Goal: Task Accomplishment & Management: Use online tool/utility

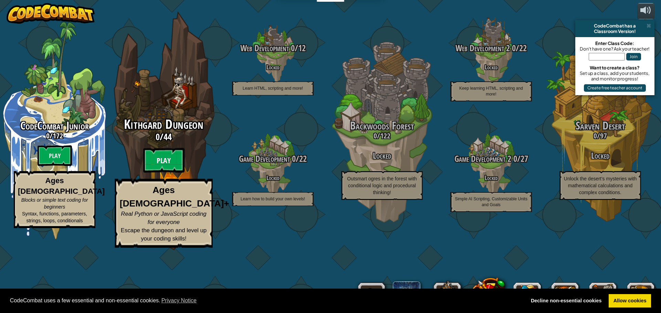
click at [163, 173] on btn "Play" at bounding box center [163, 160] width 41 height 25
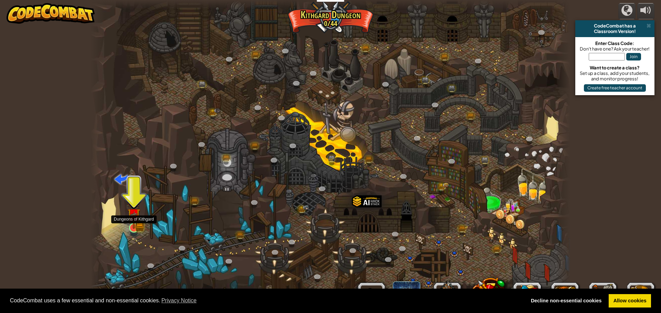
click at [131, 210] on img at bounding box center [133, 215] width 13 height 28
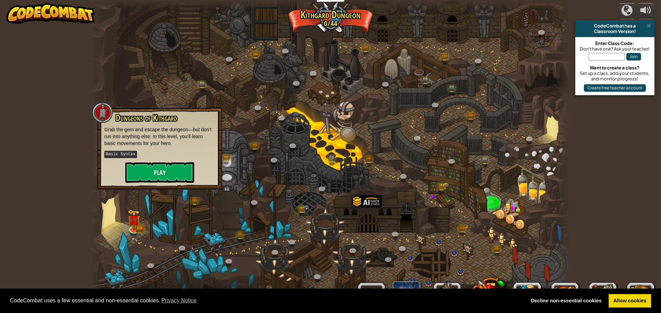
click at [171, 147] on p "Grab the gem and escape the dungeon—but don’t run into anything else. In this l…" at bounding box center [159, 136] width 111 height 21
drag, startPoint x: 170, startPoint y: 157, endPoint x: 172, endPoint y: 161, distance: 5.0
click at [170, 157] on p "Basic Syntax" at bounding box center [159, 154] width 111 height 9
click at [175, 168] on button "Play" at bounding box center [159, 172] width 69 height 21
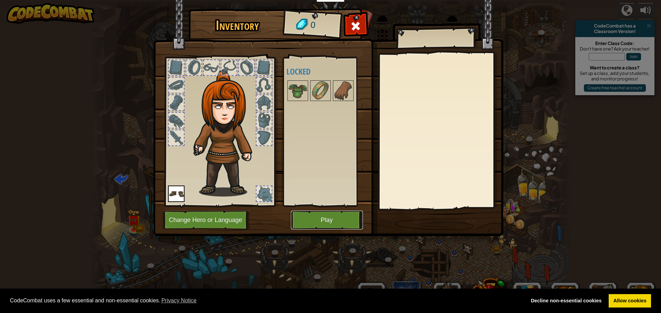
click at [319, 221] on button "Play" at bounding box center [327, 220] width 72 height 19
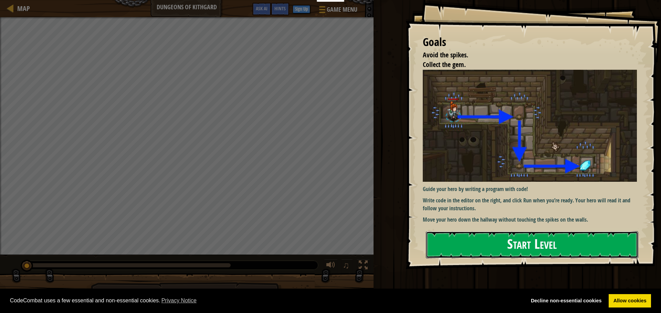
click at [508, 249] on button "Start Level" at bounding box center [532, 245] width 212 height 27
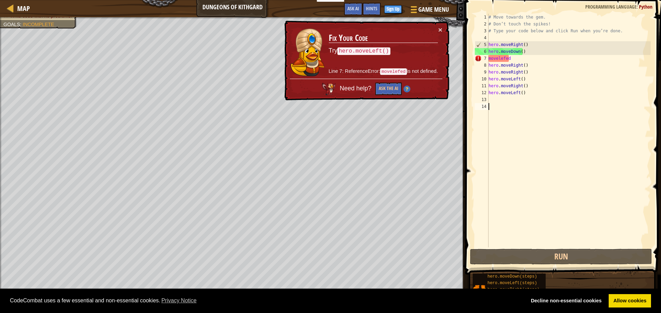
click at [491, 100] on div "# Move towards the gem. # Don’t touch the spikes! # Type your code below and cl…" at bounding box center [568, 138] width 163 height 248
type textarea "h"
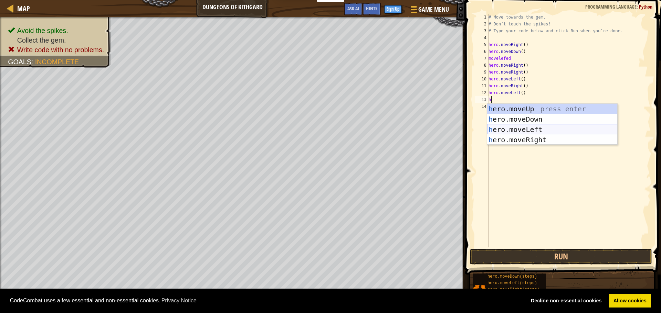
click at [539, 128] on div "h ero.moveUp press enter h ero.moveDown press enter h ero.moveLeft press enter …" at bounding box center [552, 135] width 130 height 62
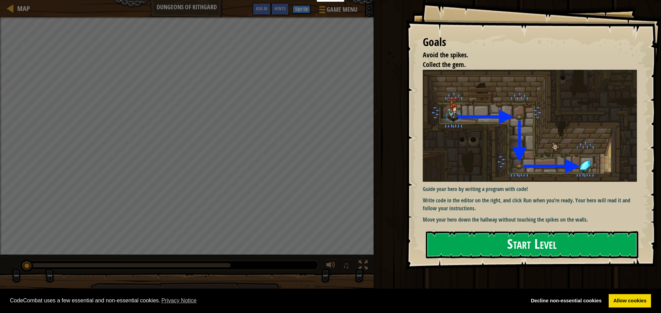
click at [510, 245] on button "Start Level" at bounding box center [532, 245] width 212 height 27
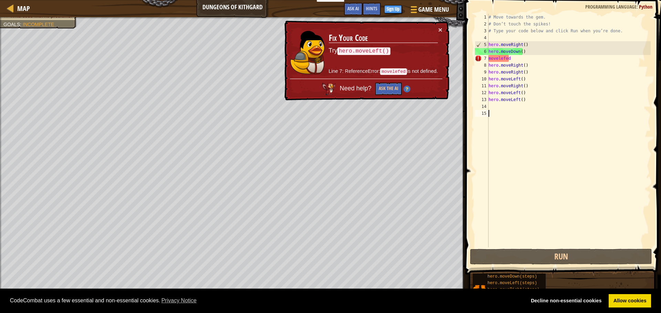
drag, startPoint x: 566, startPoint y: 202, endPoint x: 580, endPoint y: 238, distance: 39.0
click at [578, 239] on div "1 2 3 4 5 6 7 8 9 10 11 12 13 14 15 # Move towards the gem. # Don’t touch the s…" at bounding box center [561, 131] width 177 height 234
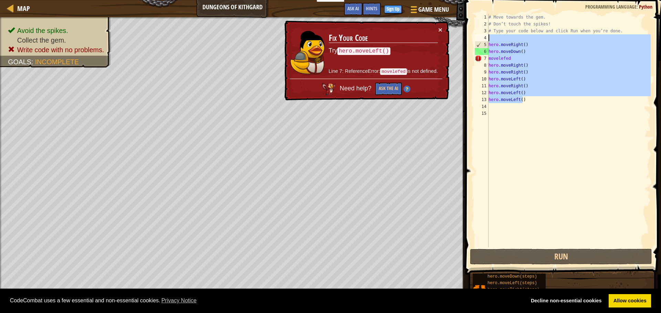
drag, startPoint x: 580, startPoint y: 238, endPoint x: 488, endPoint y: 38, distance: 220.6
click at [488, 38] on div "1 2 3 4 5 6 7 8 9 10 11 12 13 14 15 # Move towards the gem. # Don’t touch the s…" at bounding box center [561, 131] width 177 height 234
type textarea "hero.moveRight()"
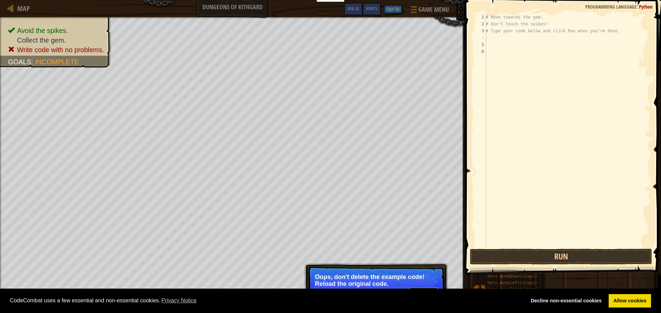
click at [417, 288] on button "↻ Reload" at bounding box center [423, 293] width 31 height 10
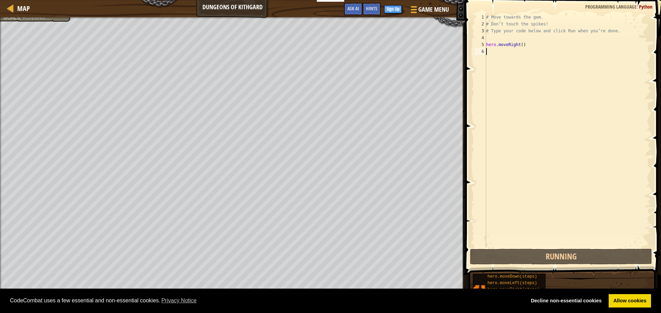
scroll to position [3, 0]
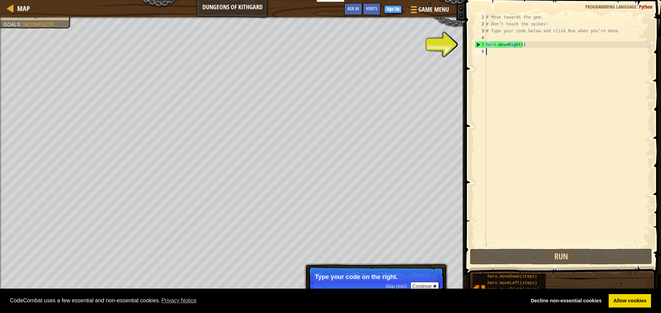
click at [494, 55] on div "# Move towards the gem. # Don’t touch the spikes! # Type your code below and cl…" at bounding box center [567, 138] width 166 height 248
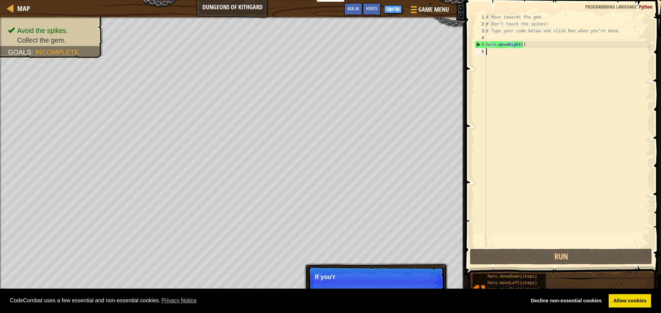
click at [491, 54] on div "# Move towards the gem. # Don’t touch the spikes! # Type your code below and cl…" at bounding box center [567, 138] width 166 height 248
type textarea "h"
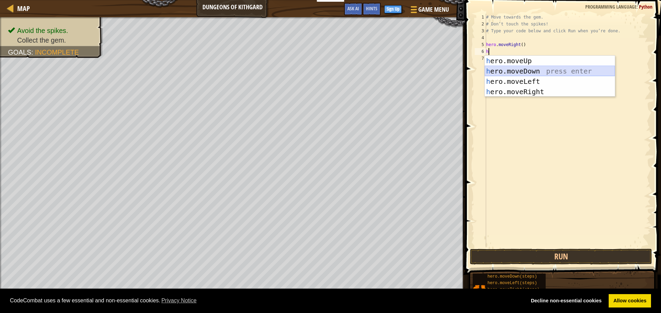
drag, startPoint x: 518, startPoint y: 72, endPoint x: 514, endPoint y: 69, distance: 4.9
click at [515, 69] on div "h ero.moveUp press enter h ero.moveDown press enter h ero.moveLeft press enter …" at bounding box center [549, 87] width 130 height 62
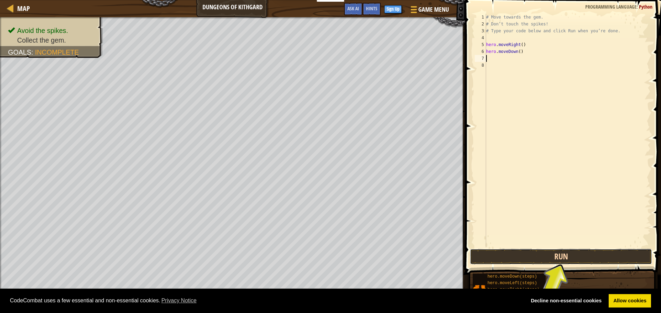
click at [575, 256] on button "Run" at bounding box center [561, 257] width 182 height 16
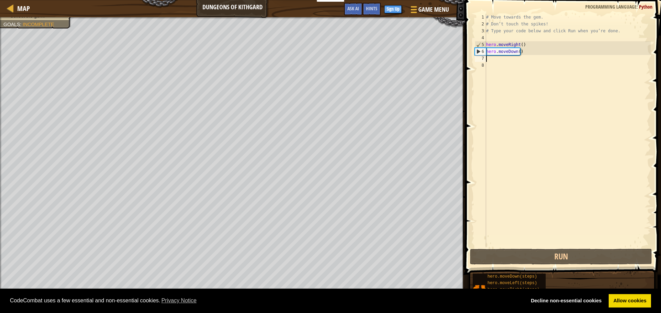
type textarea "h"
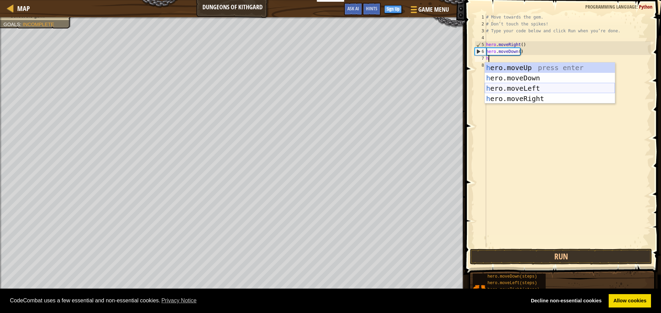
click at [545, 84] on div "h ero.moveUp press enter h ero.moveDown press enter h ero.moveLeft press enter …" at bounding box center [549, 94] width 130 height 62
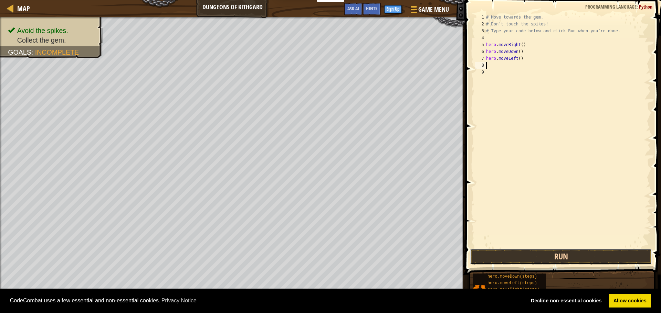
click at [554, 261] on button "Run" at bounding box center [561, 257] width 182 height 16
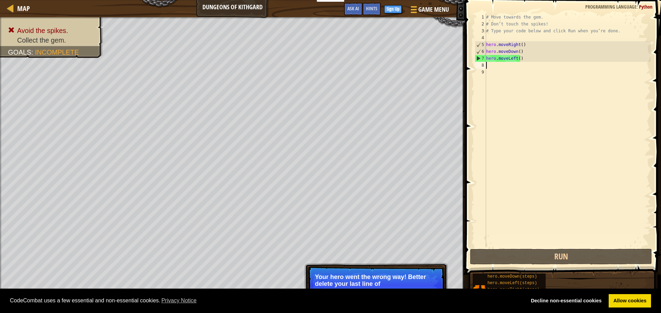
click at [492, 72] on div "# Move towards the gem. # Don’t touch the spikes! # Type your code below and cl…" at bounding box center [567, 138] width 166 height 248
click at [491, 65] on div "# Move towards the gem. # Don’t touch the spikes! # Type your code below and cl…" at bounding box center [567, 138] width 166 height 248
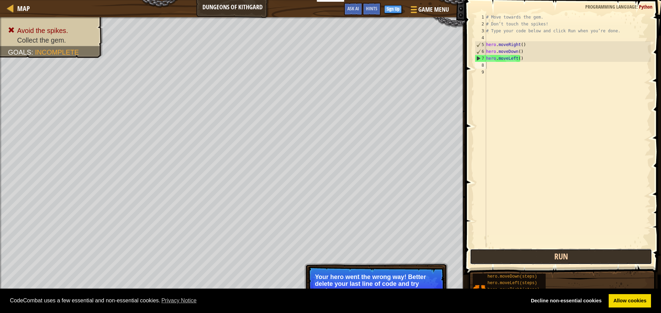
click at [567, 263] on button "Run" at bounding box center [561, 257] width 182 height 16
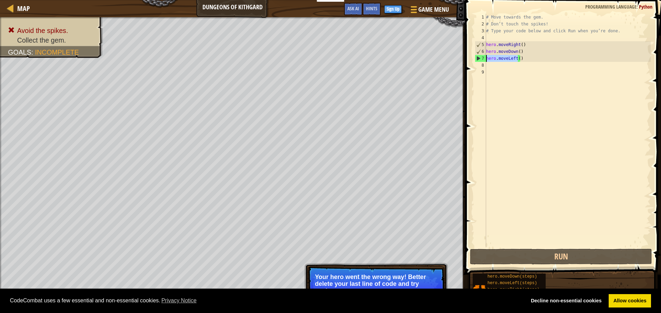
drag, startPoint x: 517, startPoint y: 58, endPoint x: 486, endPoint y: 58, distance: 31.7
click at [486, 58] on div "# Move towards the gem. # Don’t touch the spikes! # Type your code below and cl…" at bounding box center [567, 138] width 166 height 248
type textarea ")"
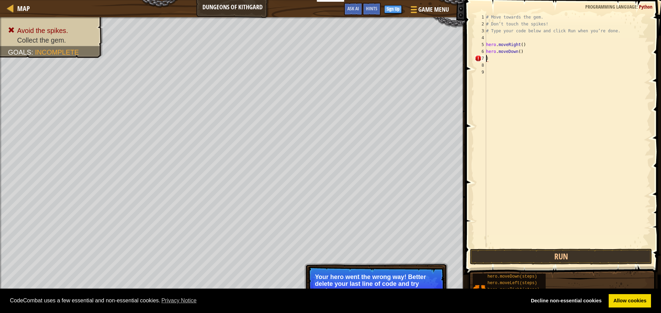
click at [490, 58] on div "# Move towards the gem. # Don’t touch the spikes! # Type your code below and cl…" at bounding box center [567, 138] width 166 height 248
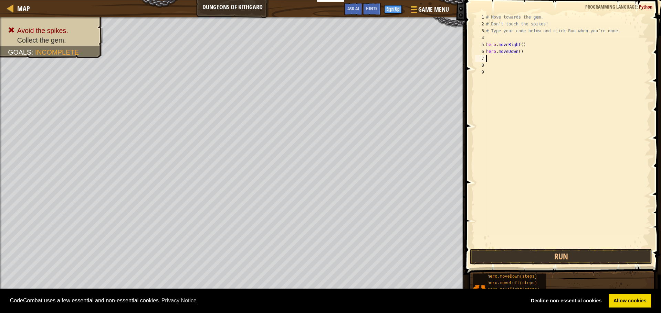
type textarea "h"
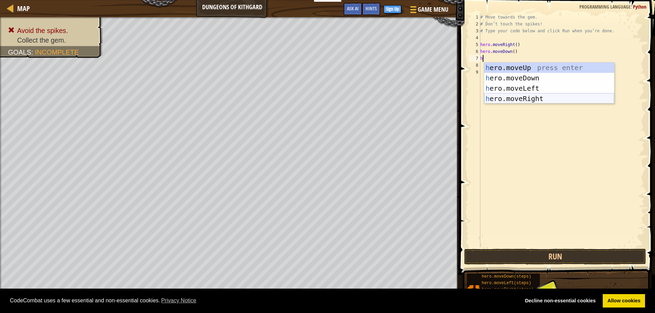
click at [552, 95] on div "h ero.moveUp press enter h ero.moveDown press enter h ero.moveLeft press enter …" at bounding box center [549, 94] width 130 height 62
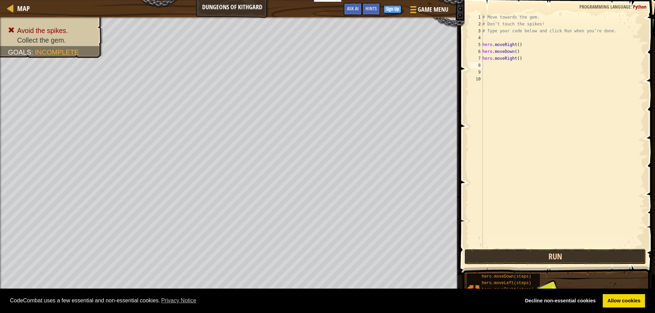
click at [536, 257] on button "Run" at bounding box center [555, 257] width 182 height 16
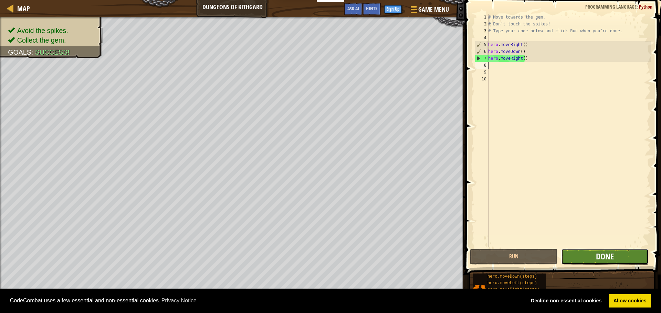
click at [608, 254] on span "Done" at bounding box center [605, 256] width 18 height 11
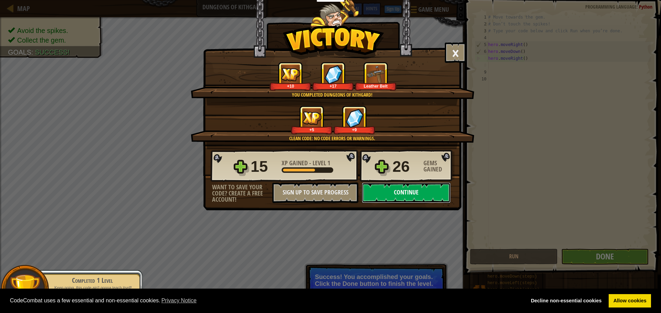
click at [420, 185] on button "Continue" at bounding box center [406, 193] width 89 height 21
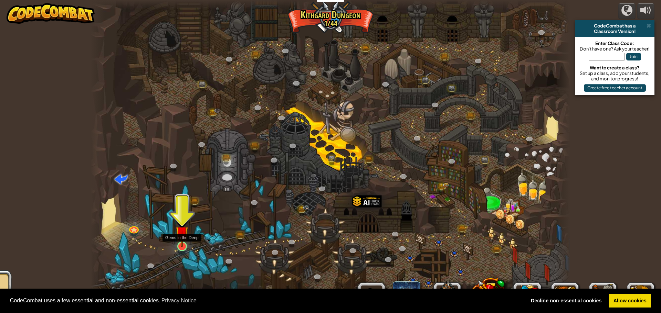
click at [181, 247] on img at bounding box center [181, 232] width 13 height 29
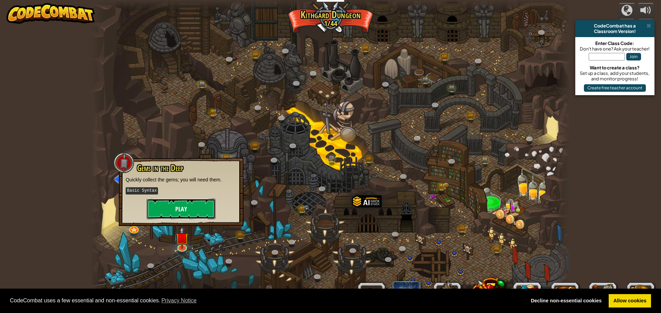
click at [188, 203] on button "Play" at bounding box center [181, 209] width 69 height 21
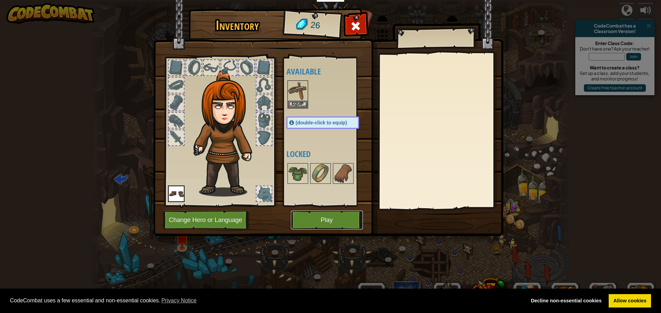
click at [330, 211] on button "Play" at bounding box center [327, 220] width 72 height 19
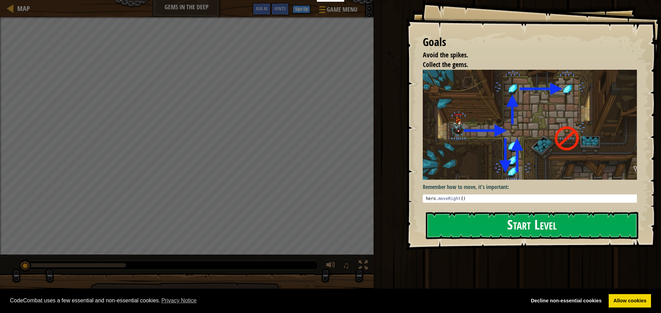
click at [473, 212] on button "Start Level" at bounding box center [532, 225] width 212 height 27
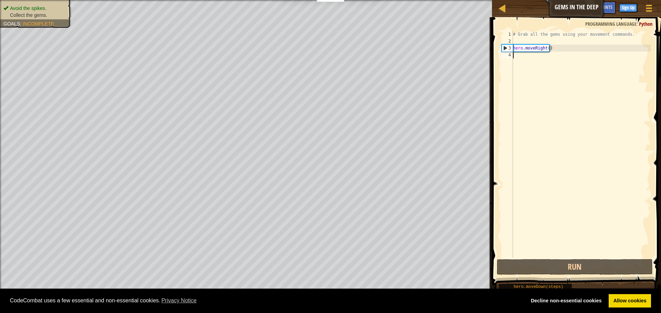
click at [517, 60] on div "# Grab all the gems using your movement commands. hero . moveRight ( )" at bounding box center [580, 151] width 139 height 241
type textarea "h"
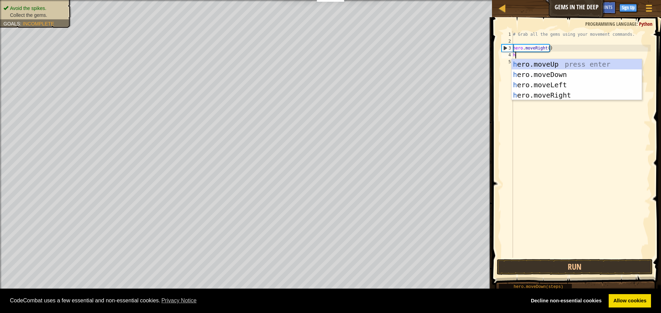
scroll to position [3, 0]
click at [565, 93] on div "h ero.moveUp press enter h ero.moveDown press enter h ero.moveLeft press enter …" at bounding box center [576, 90] width 130 height 62
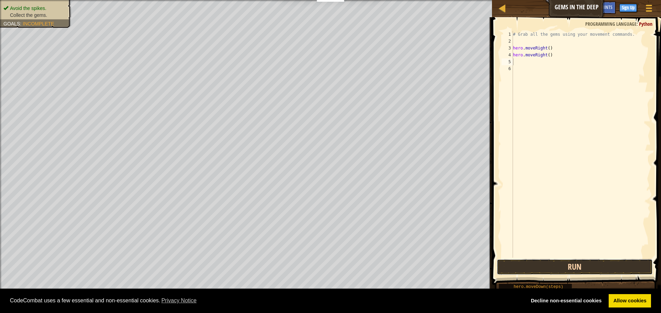
click at [607, 263] on button "Run" at bounding box center [574, 267] width 156 height 16
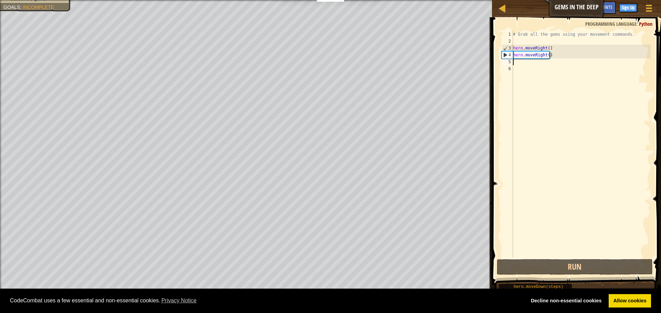
type textarea "h"
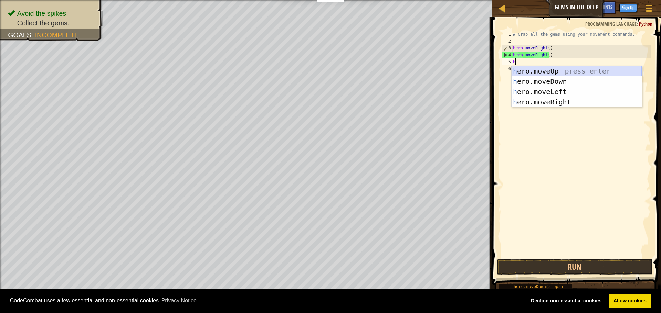
click at [539, 71] on div "h ero.moveUp press enter h ero.moveDown press enter h ero.moveLeft press enter …" at bounding box center [576, 97] width 130 height 62
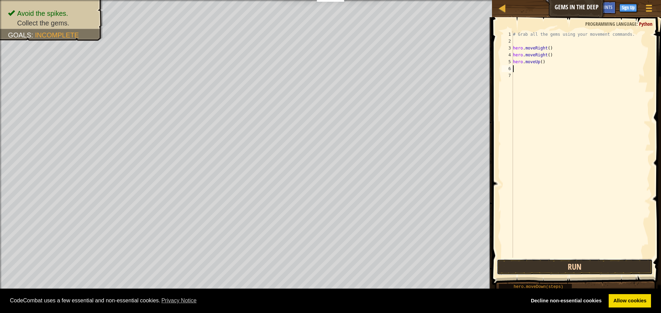
click at [577, 264] on button "Run" at bounding box center [574, 267] width 156 height 16
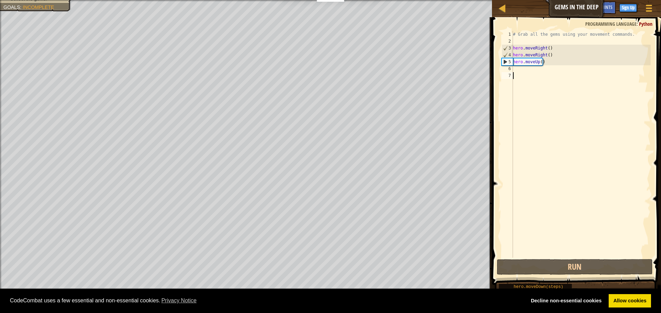
click at [529, 77] on div "# Grab all the gems using your movement commands. hero . moveRight ( ) hero . m…" at bounding box center [580, 151] width 139 height 241
click at [524, 69] on div "# Grab all the gems using your movement commands. hero . moveRight ( ) hero . m…" at bounding box center [580, 151] width 139 height 241
type textarea "h"
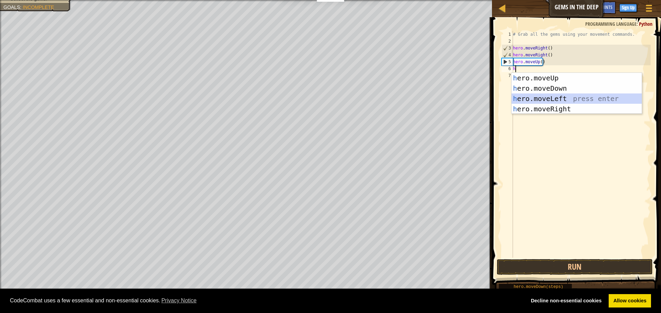
click at [527, 99] on div "h ero.moveUp press enter h ero.moveDown press enter h ero.moveLeft press enter …" at bounding box center [576, 104] width 130 height 62
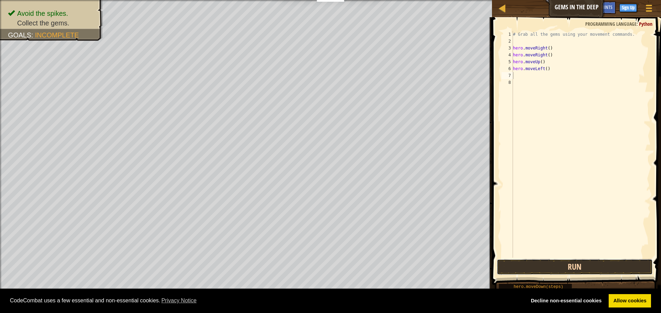
click at [570, 268] on button "Run" at bounding box center [574, 267] width 156 height 16
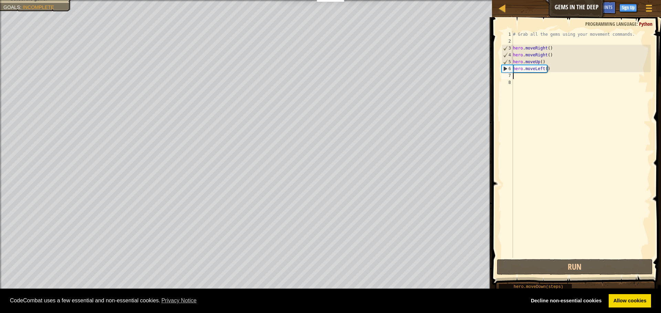
click at [541, 77] on div "# Grab all the gems using your movement commands. hero . moveRight ( ) hero . m…" at bounding box center [580, 151] width 139 height 241
type textarea "h"
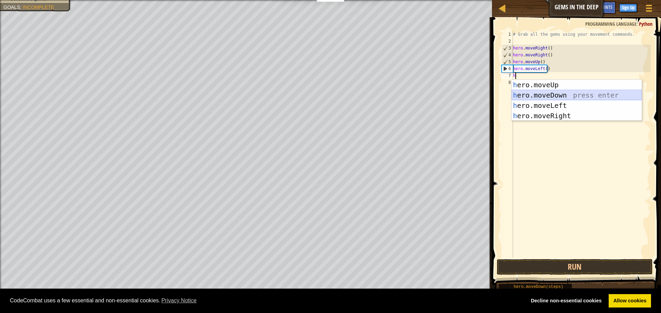
click at [549, 95] on div "h ero.moveUp press enter h ero.moveDown press enter h ero.moveLeft press enter …" at bounding box center [576, 111] width 130 height 62
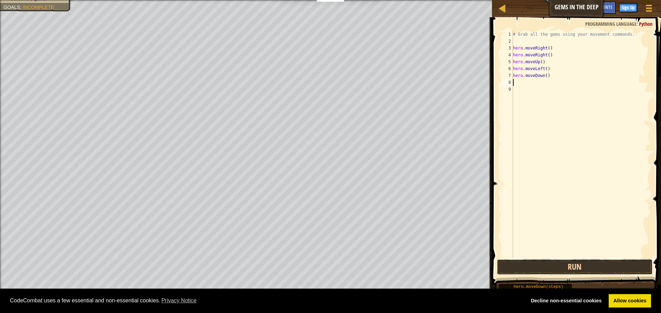
click at [566, 267] on button "Run" at bounding box center [574, 267] width 156 height 16
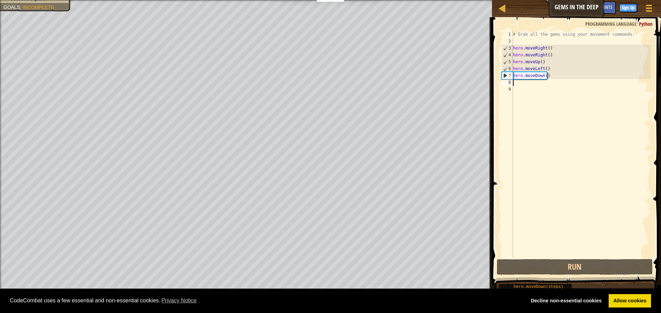
click at [518, 82] on div "# Grab all the gems using your movement commands. hero . moveRight ( ) hero . m…" at bounding box center [580, 151] width 139 height 241
type textarea "h"
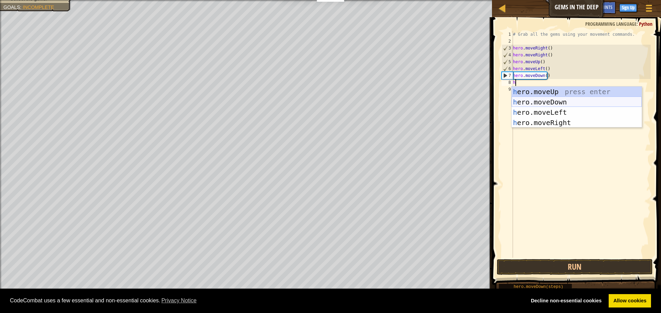
click at [544, 101] on div "h ero.moveUp press enter h ero.moveDown press enter h ero.moveLeft press enter …" at bounding box center [576, 118] width 130 height 62
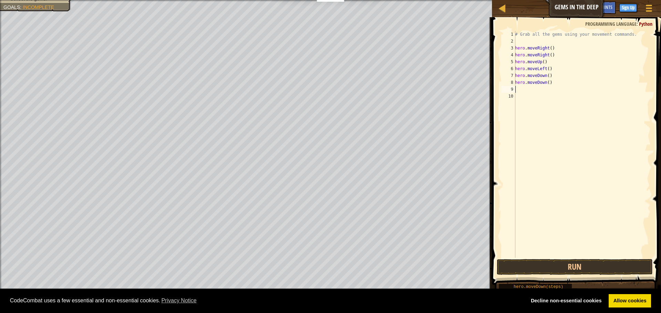
click at [586, 267] on button "Run" at bounding box center [574, 267] width 156 height 16
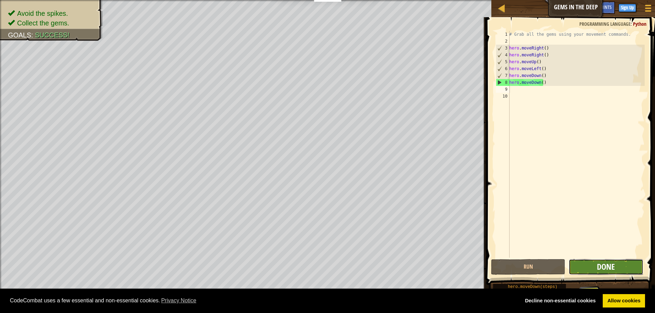
click at [599, 270] on span "Done" at bounding box center [606, 266] width 18 height 11
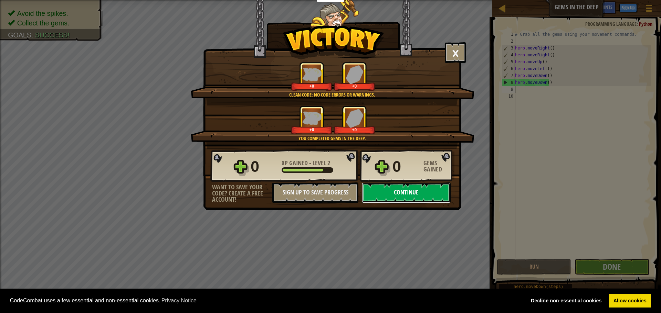
drag, startPoint x: 396, startPoint y: 191, endPoint x: 392, endPoint y: 184, distance: 8.0
click at [392, 184] on button "Continue" at bounding box center [406, 193] width 89 height 21
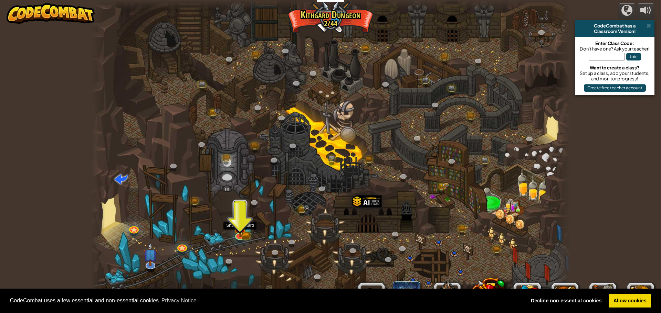
click at [248, 228] on div at bounding box center [330, 156] width 480 height 313
click at [242, 226] on img at bounding box center [240, 222] width 8 height 8
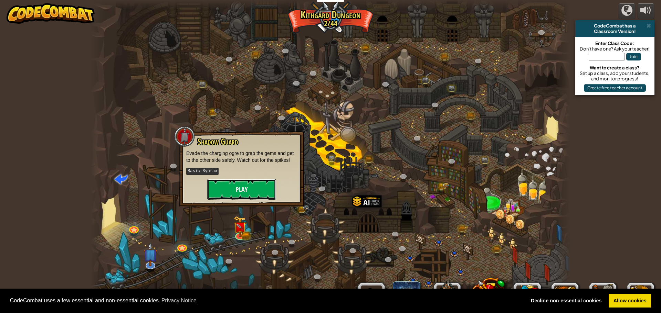
click at [230, 194] on button "Play" at bounding box center [241, 189] width 69 height 21
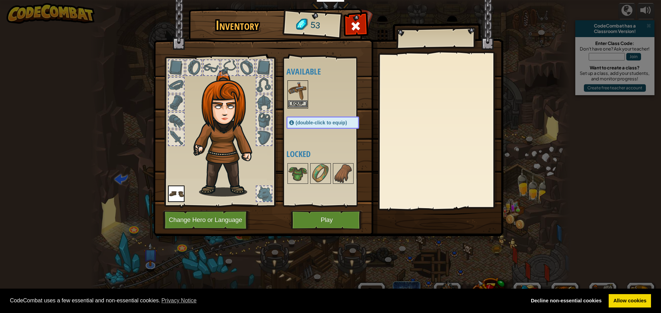
click at [289, 86] on img at bounding box center [297, 90] width 19 height 19
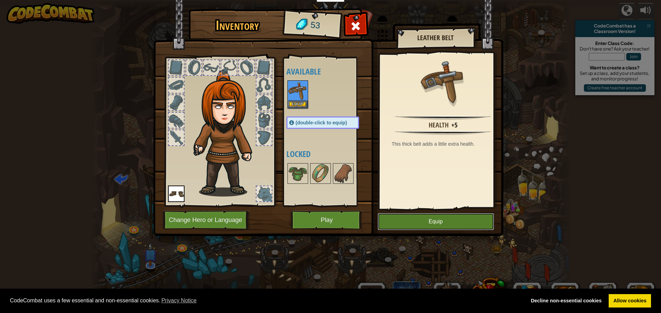
click at [458, 220] on button "Equip" at bounding box center [435, 221] width 116 height 17
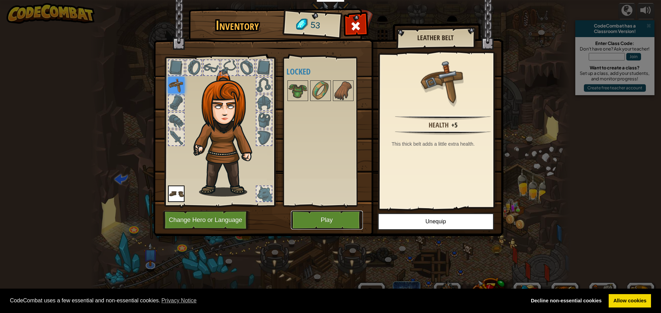
click at [315, 215] on button "Play" at bounding box center [327, 220] width 72 height 19
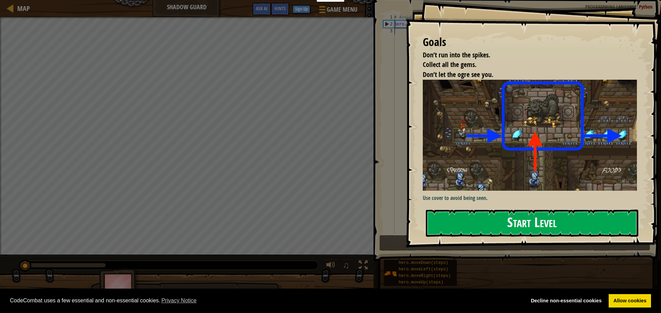
click at [522, 230] on button "Start Level" at bounding box center [532, 223] width 212 height 27
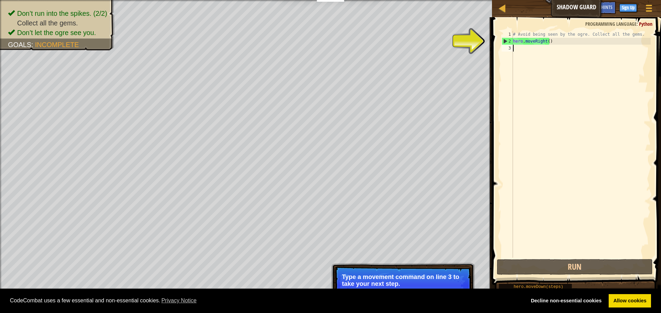
type textarea "h"
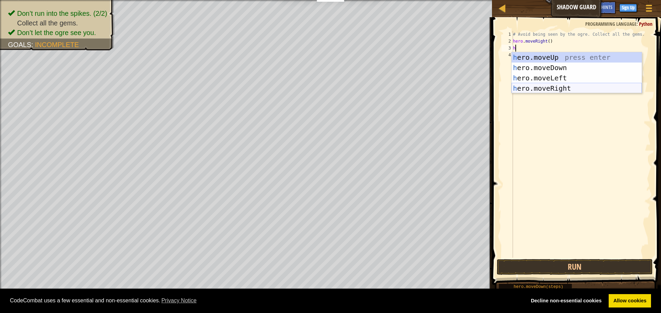
click at [555, 91] on div "h ero.moveUp press enter h ero.moveDown press enter h ero.moveLeft press enter …" at bounding box center [576, 83] width 130 height 62
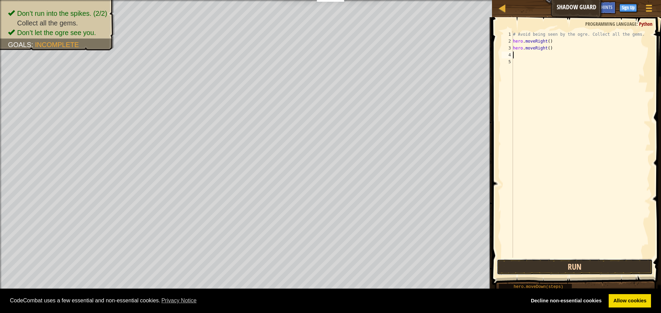
click at [559, 261] on button "Run" at bounding box center [574, 267] width 156 height 16
